Goal: Communication & Community: Answer question/provide support

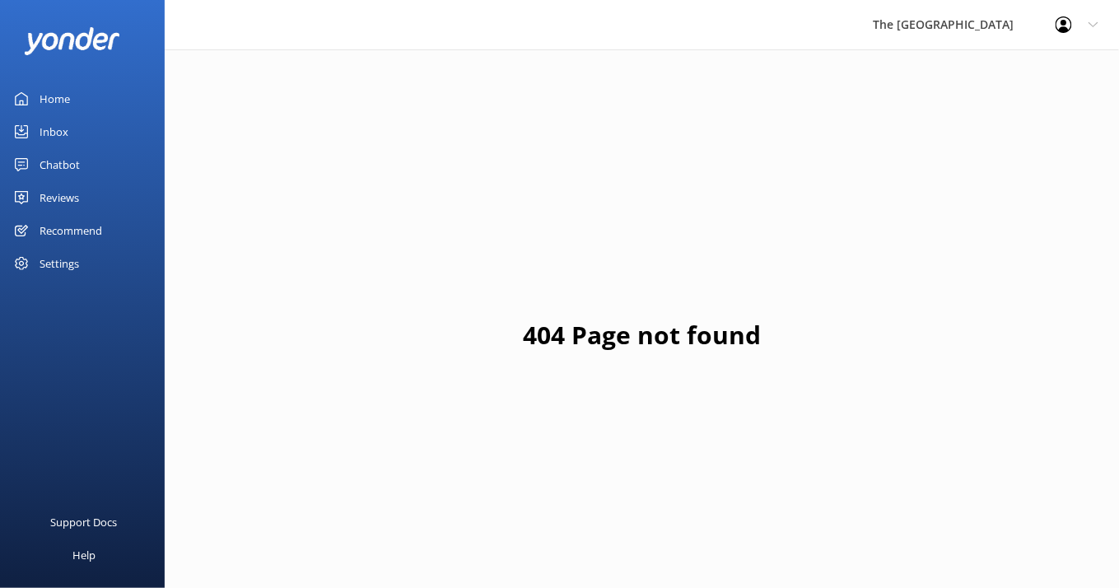
click at [50, 137] on div "Inbox" at bounding box center [54, 131] width 29 height 33
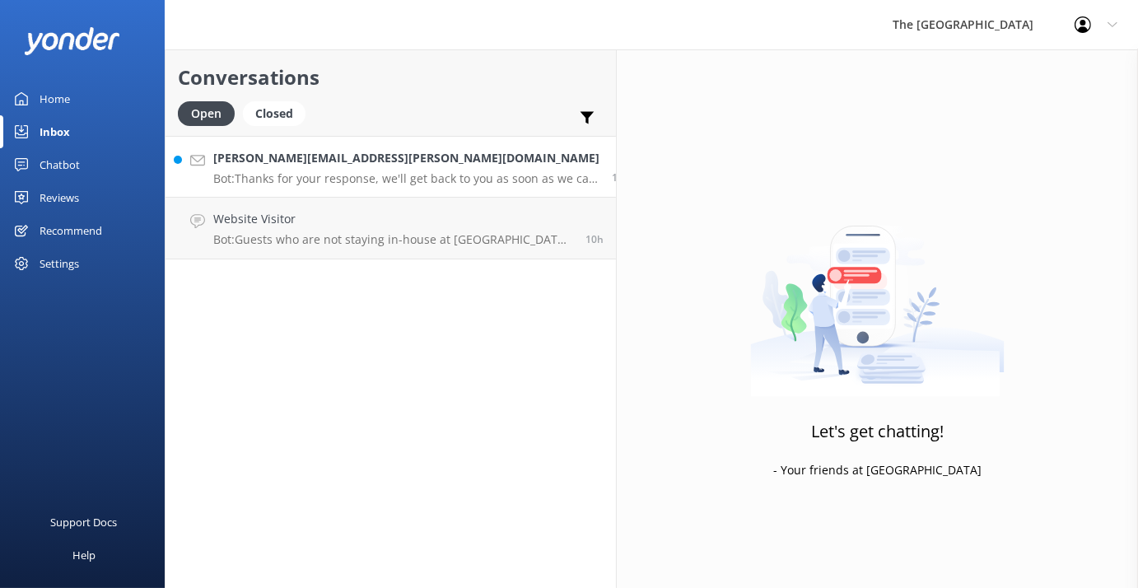
click at [310, 177] on p "Bot: Thanks for your response, we'll get back to you as soon as we can during o…" at bounding box center [406, 178] width 386 height 15
